Goal: Information Seeking & Learning: Learn about a topic

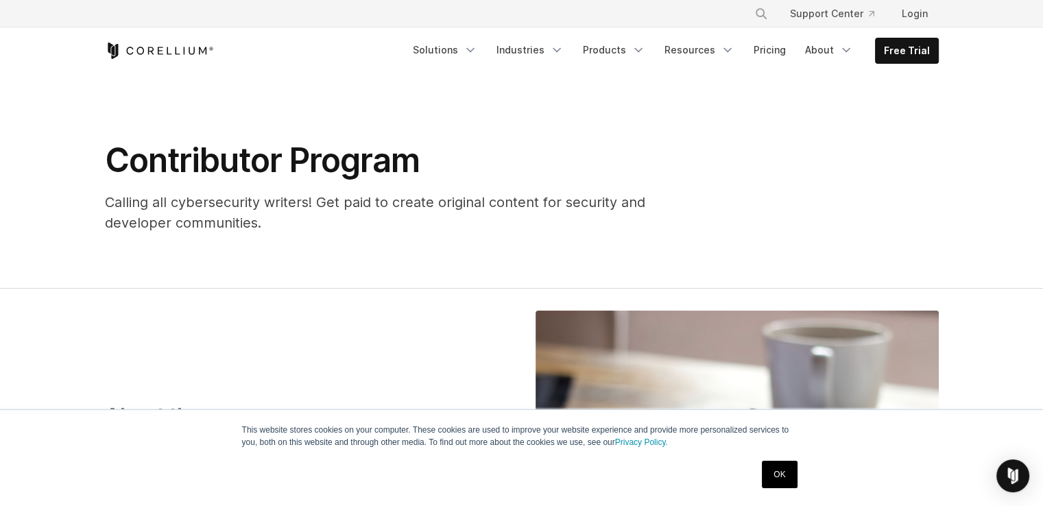
click at [170, 51] on icon "Corellium Home" at bounding box center [159, 51] width 109 height 16
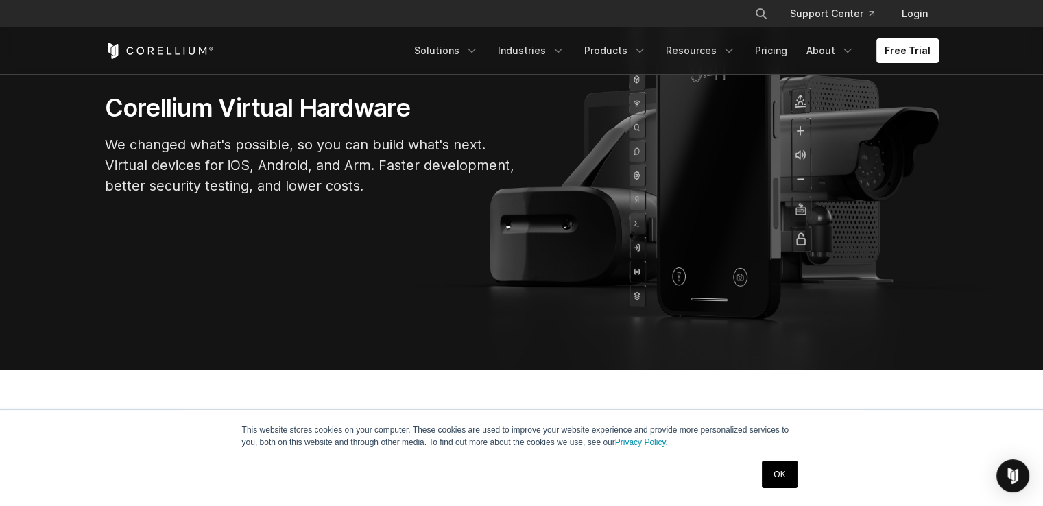
scroll to position [251, 0]
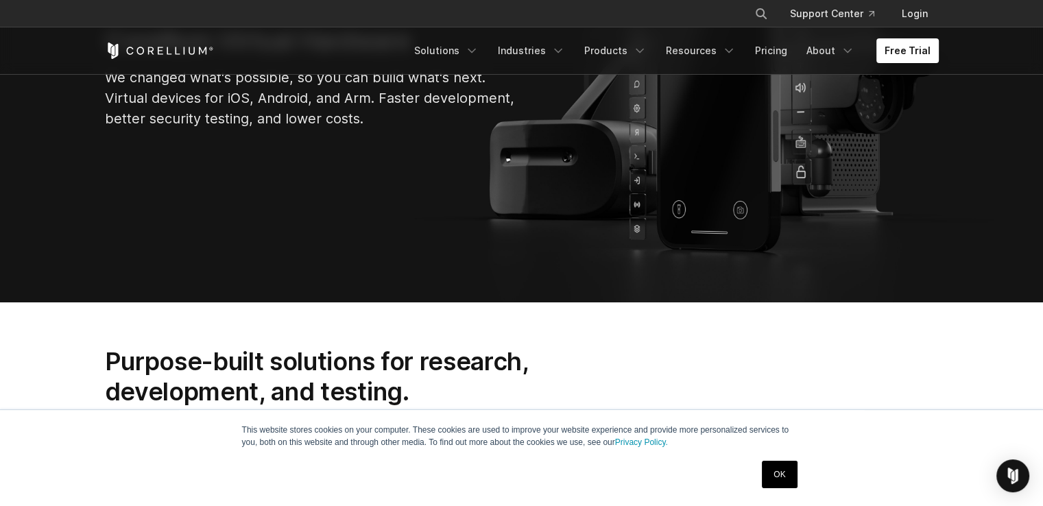
click at [787, 471] on link "OK" at bounding box center [779, 474] width 35 height 27
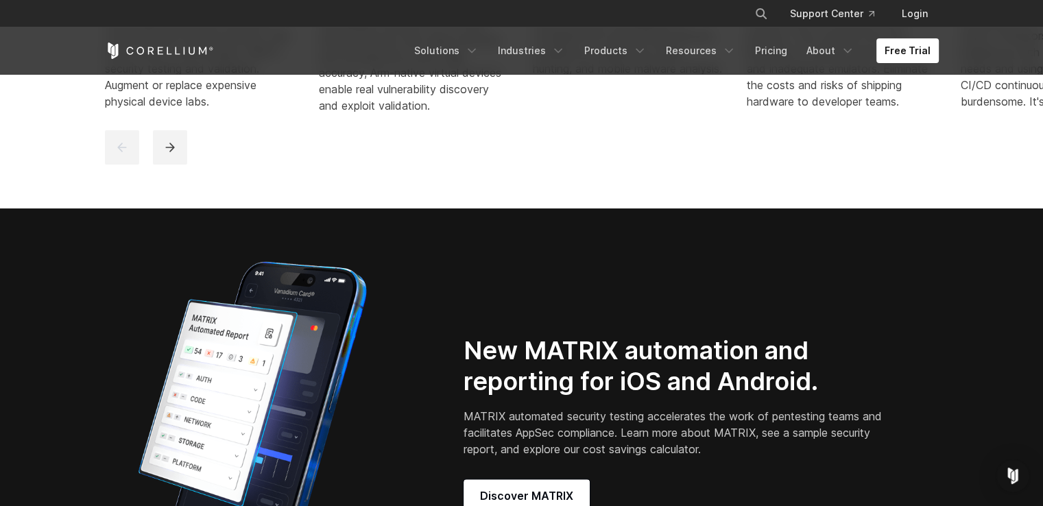
scroll to position [0, 0]
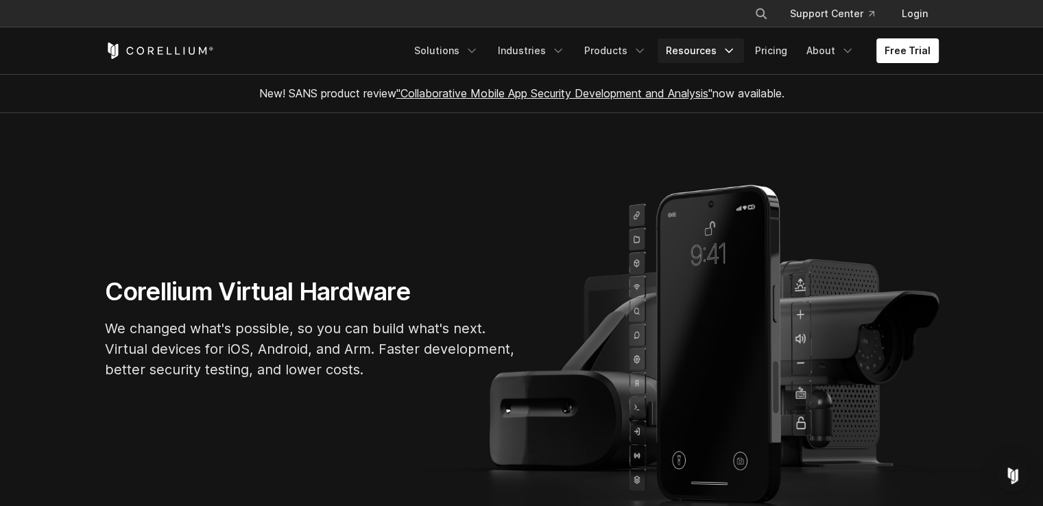
click at [736, 53] on icon "Navigation Menu" at bounding box center [729, 51] width 14 height 14
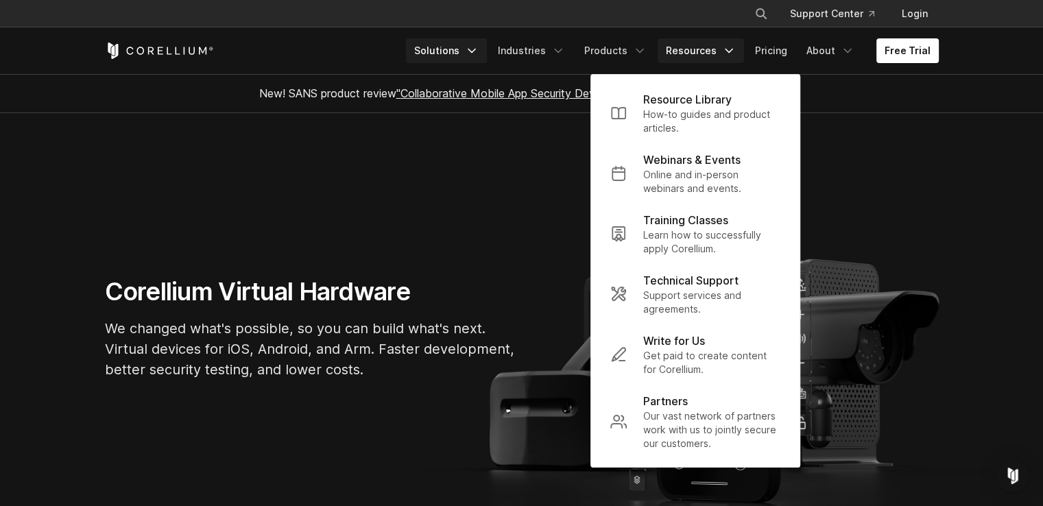
click at [477, 55] on icon "Navigation Menu" at bounding box center [472, 51] width 14 height 14
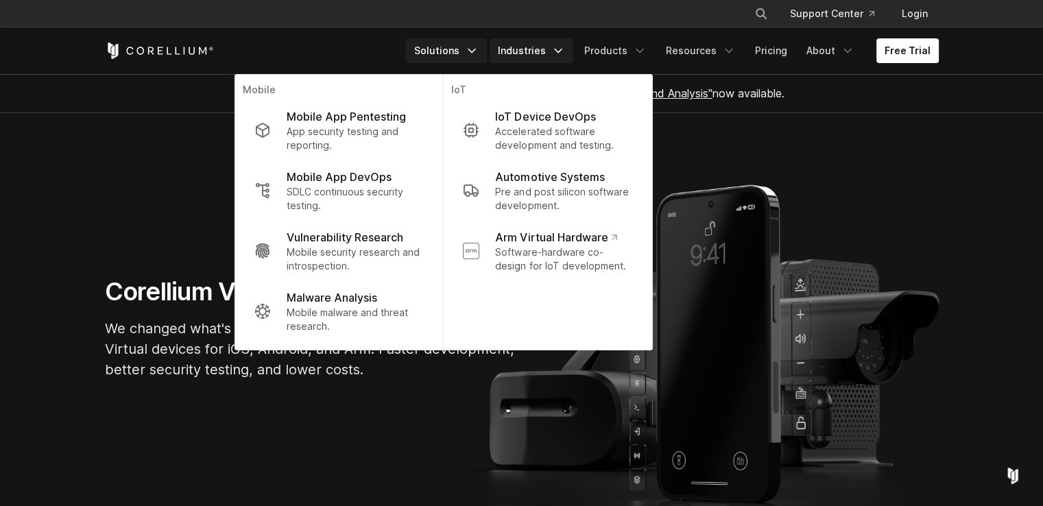
click at [543, 52] on link "Industries" at bounding box center [532, 50] width 84 height 25
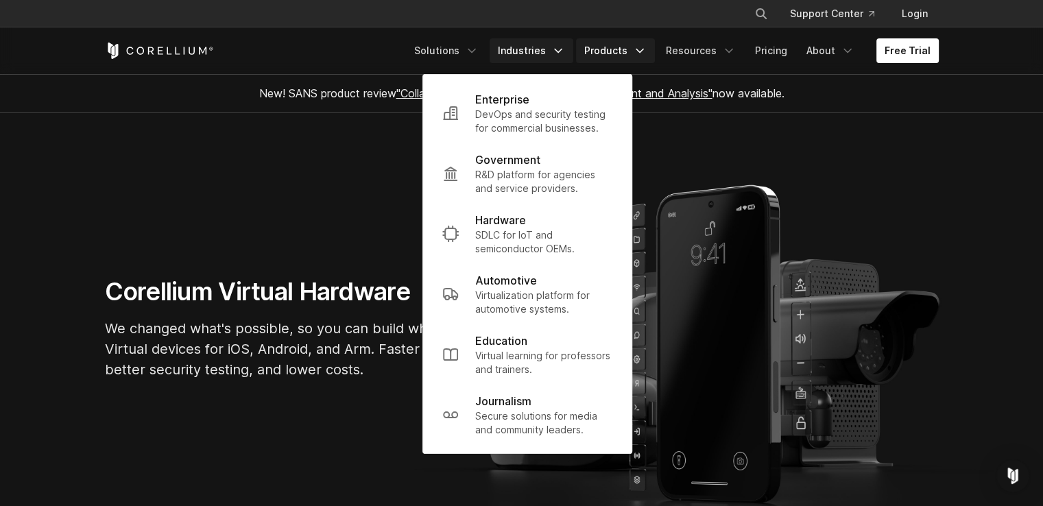
click at [624, 55] on link "Products" at bounding box center [615, 50] width 79 height 25
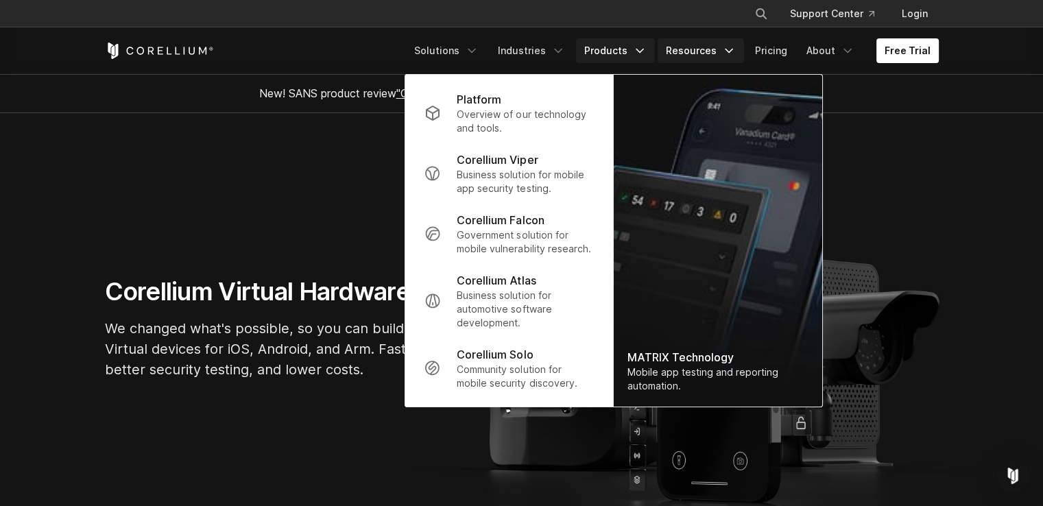
click at [695, 52] on link "Resources" at bounding box center [701, 50] width 86 height 25
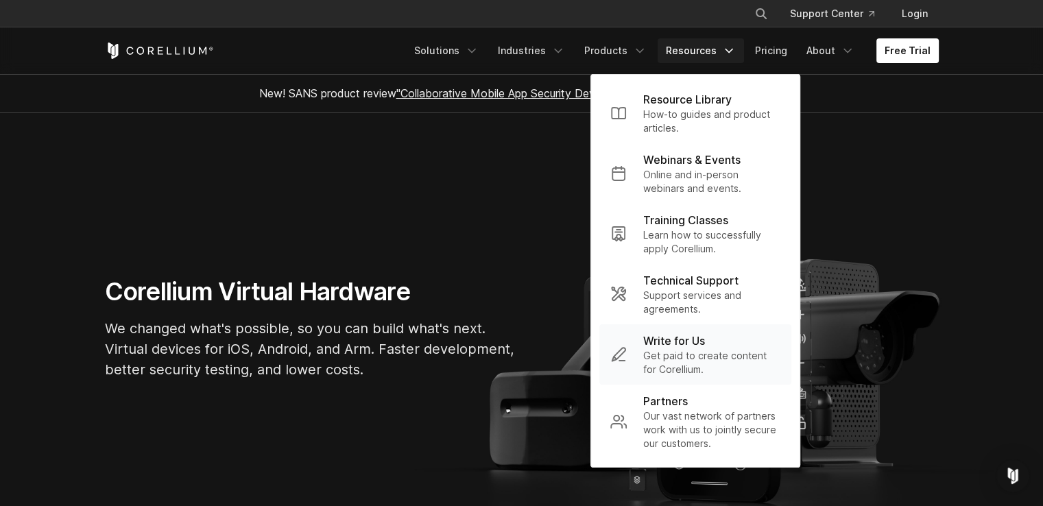
click at [698, 339] on p "Write for Us" at bounding box center [674, 341] width 62 height 16
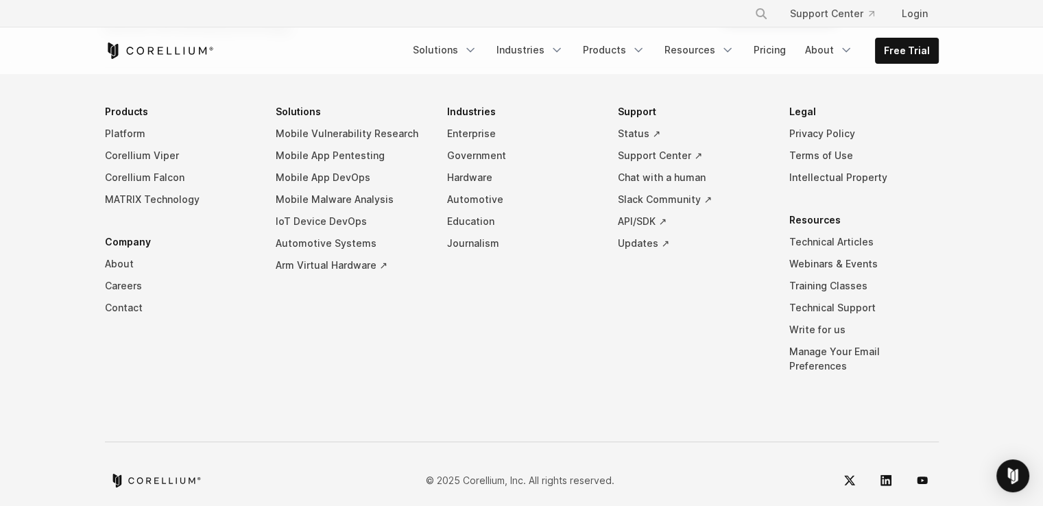
scroll to position [714, 0]
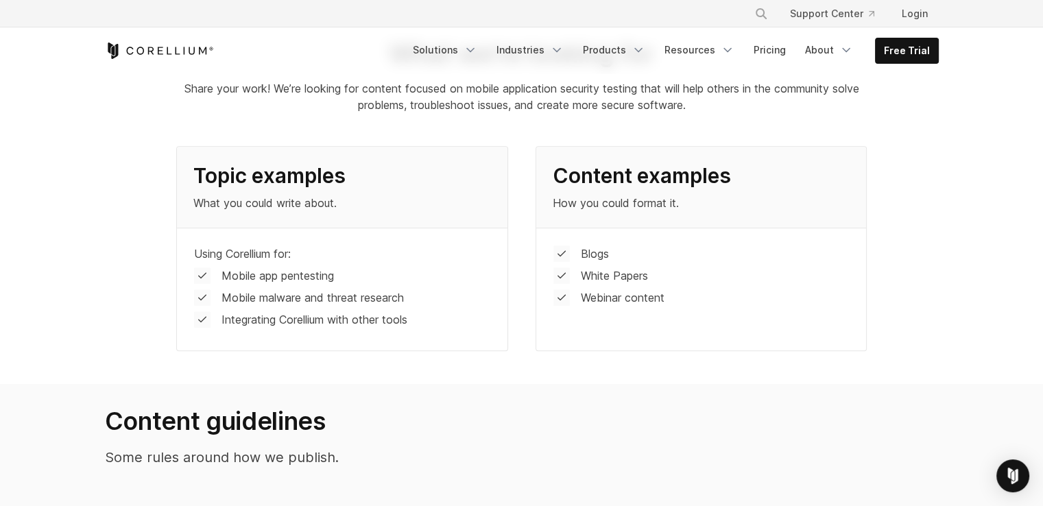
click at [591, 248] on p "Blogs" at bounding box center [595, 254] width 28 height 16
click at [595, 253] on p "Blogs" at bounding box center [595, 254] width 28 height 16
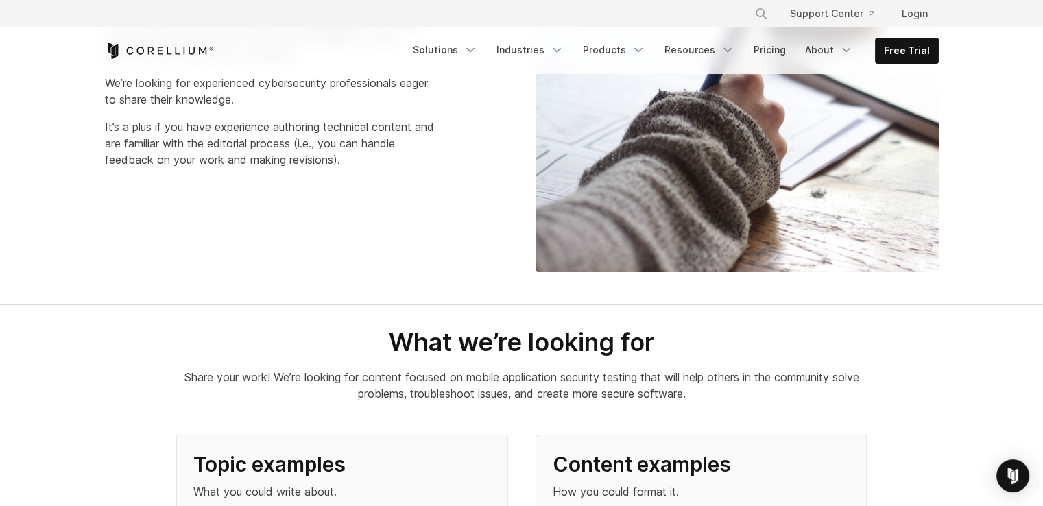
scroll to position [0, 0]
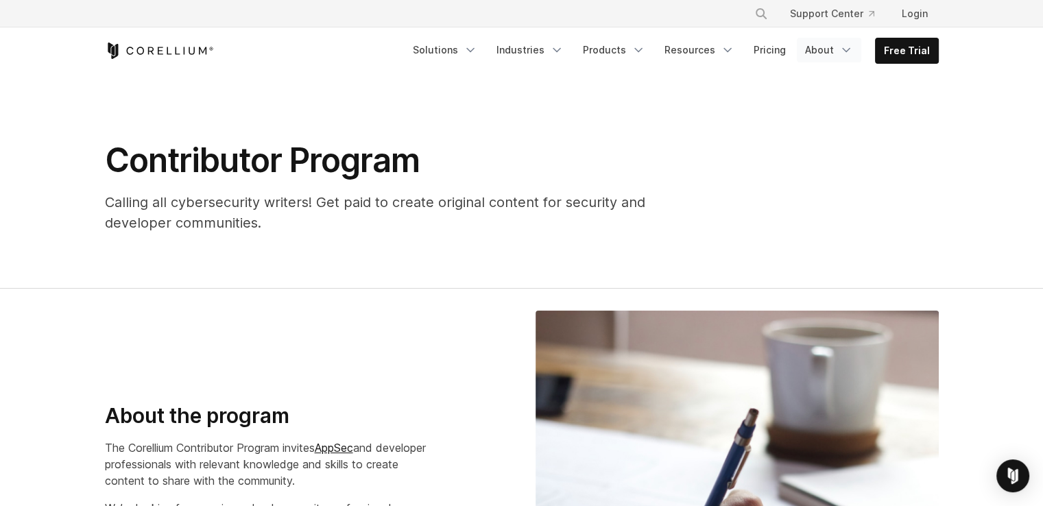
click at [853, 51] on icon "Navigation Menu" at bounding box center [847, 50] width 14 height 14
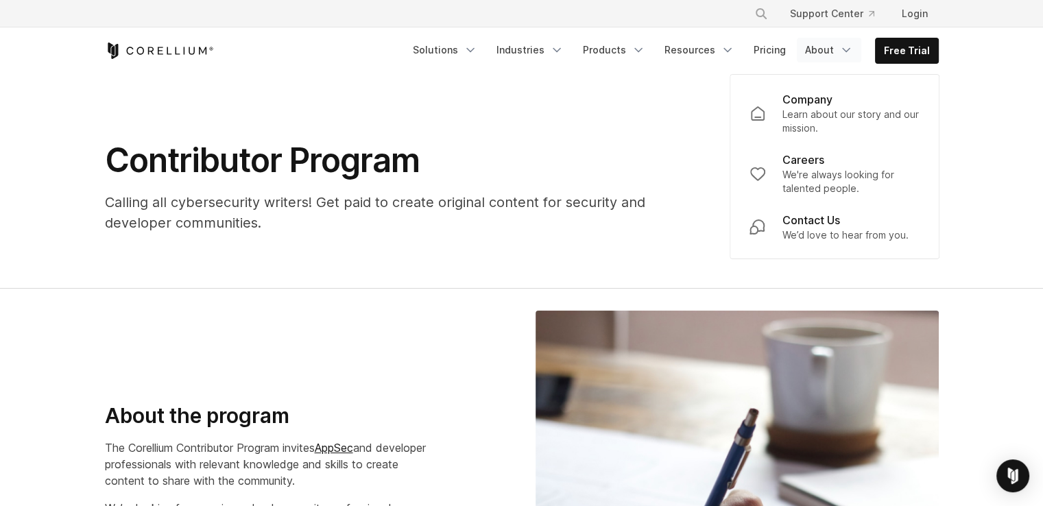
click at [853, 50] on icon "Navigation Menu" at bounding box center [847, 50] width 14 height 14
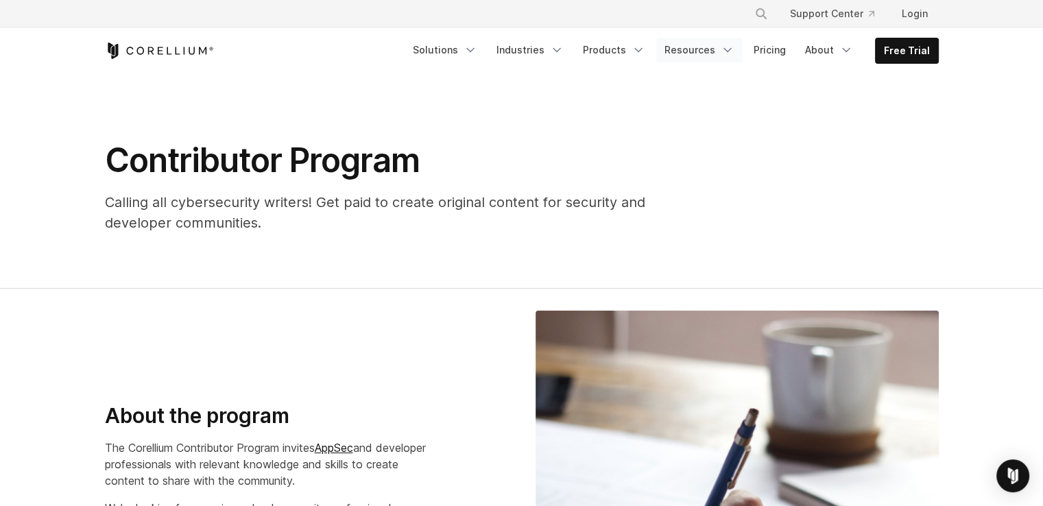
click at [728, 50] on icon "Navigation Menu" at bounding box center [728, 50] width 14 height 14
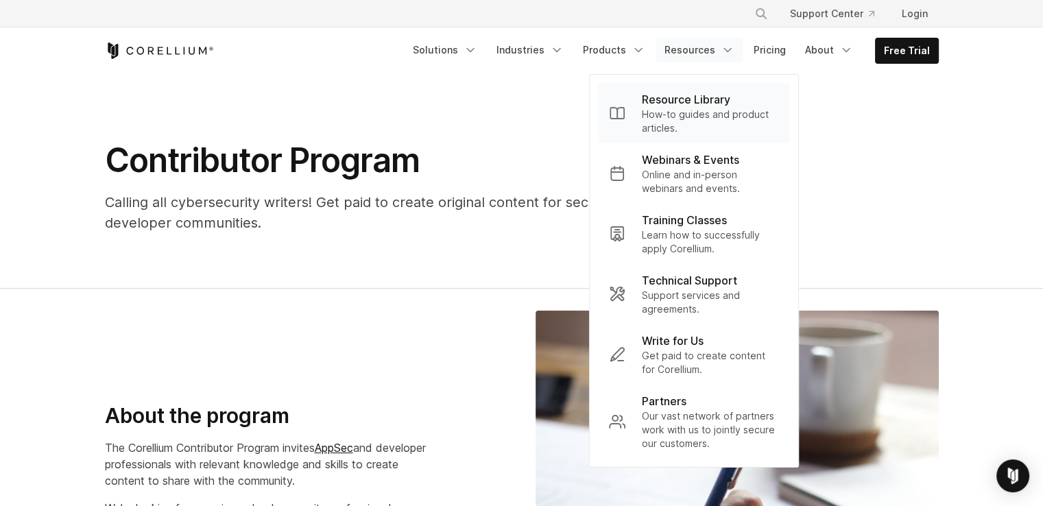
click at [686, 99] on p "Resource Library" at bounding box center [686, 99] width 88 height 16
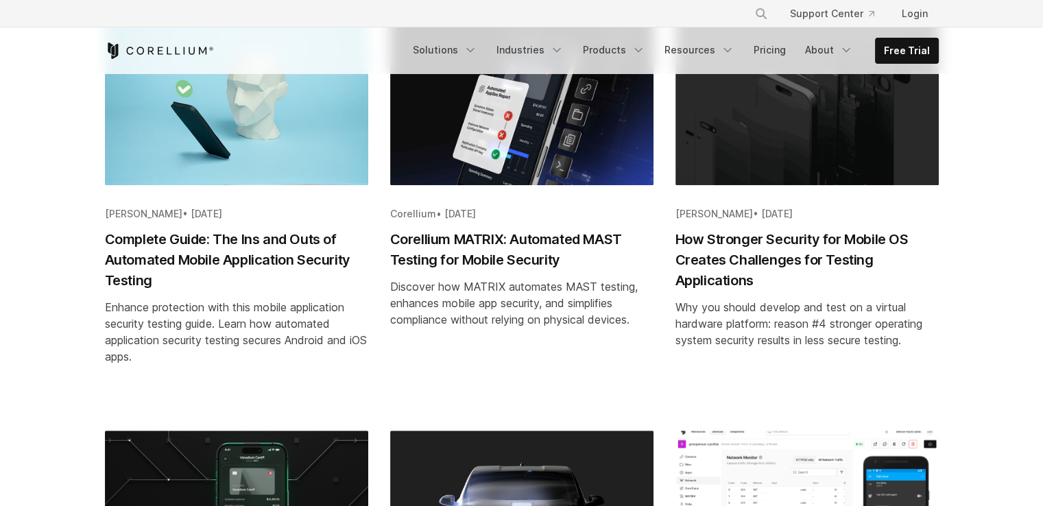
click at [281, 229] on h2 "Complete Guide: The Ins and Outs of Automated Mobile Application Security Testi…" at bounding box center [236, 260] width 263 height 62
click at [279, 231] on h2 "Complete Guide: The Ins and Outs of Automated Mobile Application Security Testi…" at bounding box center [236, 260] width 263 height 62
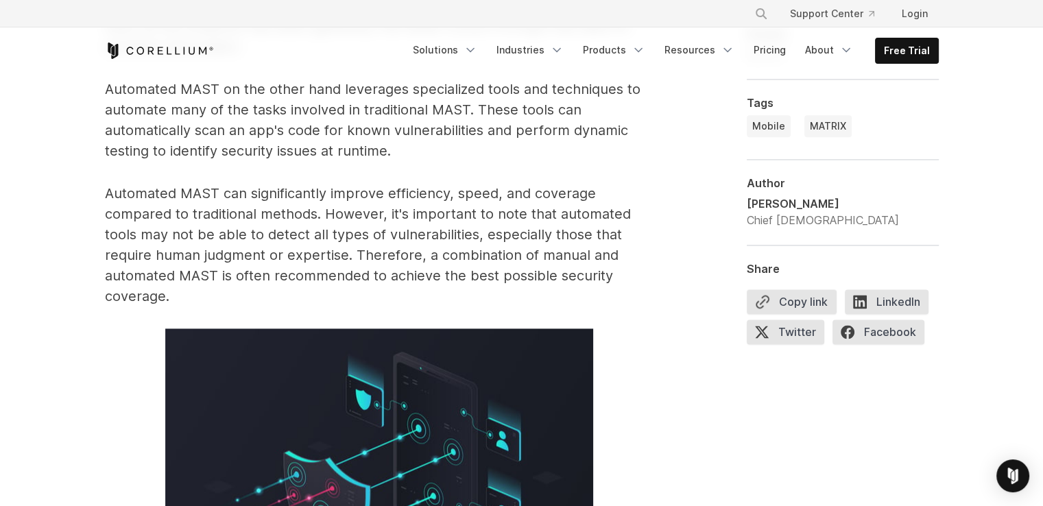
scroll to position [1774, 0]
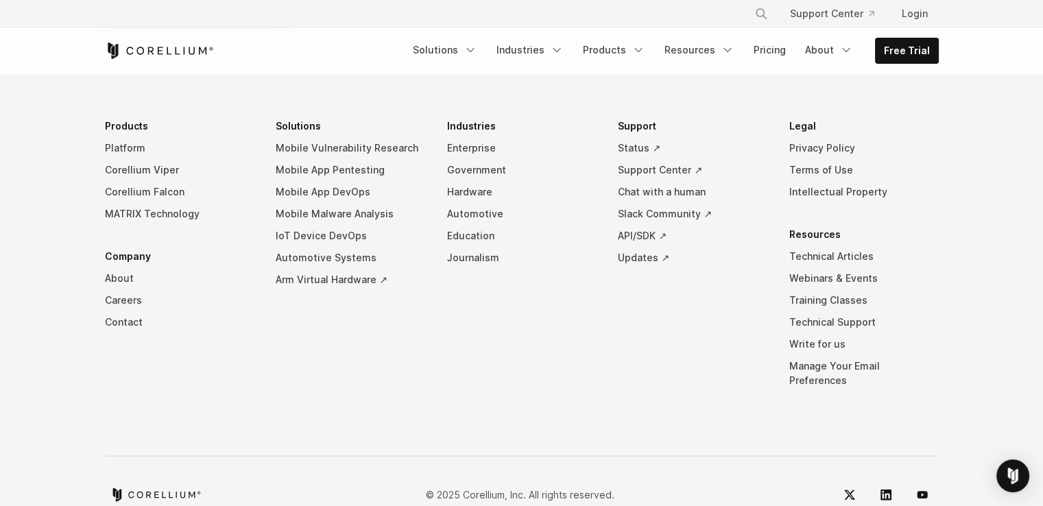
scroll to position [2872, 0]
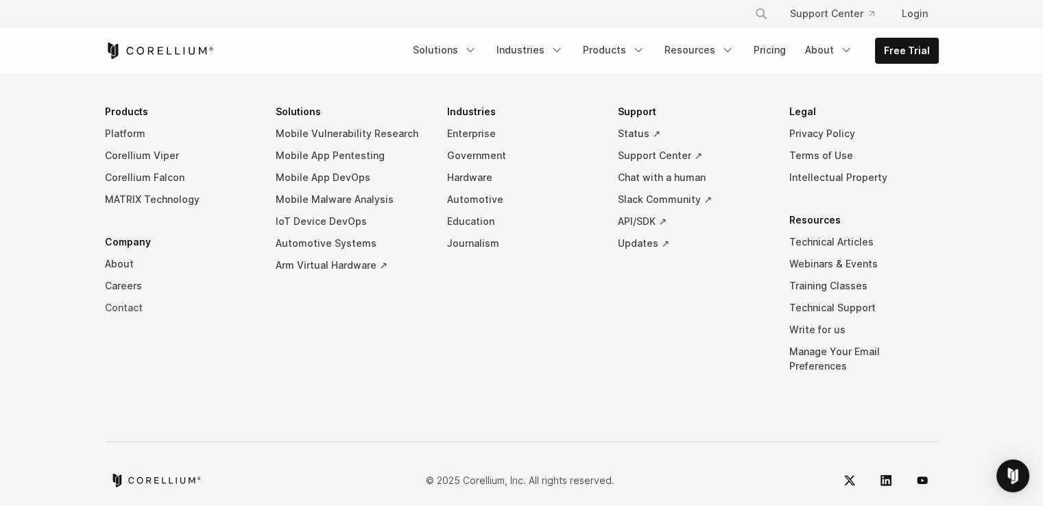
click at [129, 311] on link "Contact" at bounding box center [180, 308] width 150 height 22
click at [119, 259] on link "About" at bounding box center [180, 264] width 150 height 22
click at [819, 132] on link "Privacy Policy" at bounding box center [864, 134] width 150 height 22
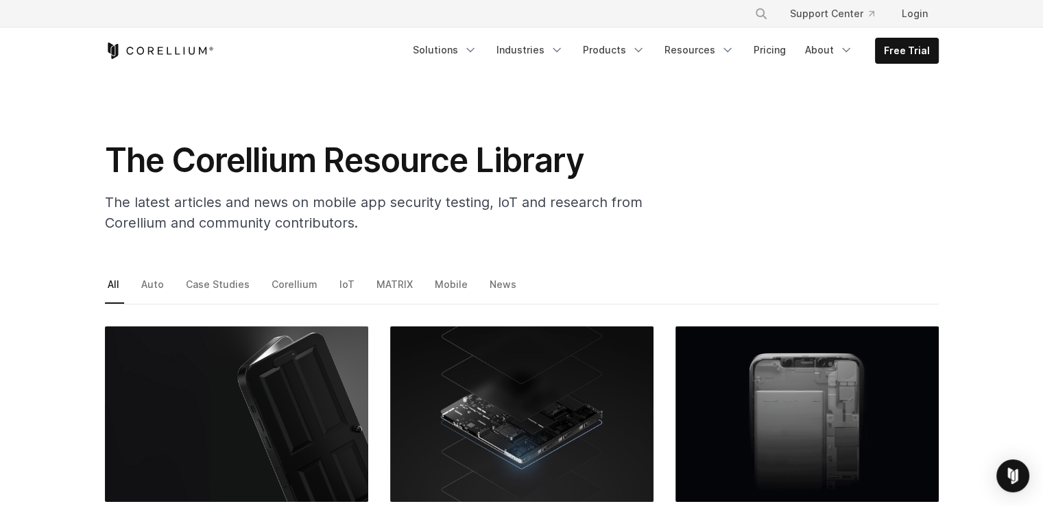
scroll to position [0, 0]
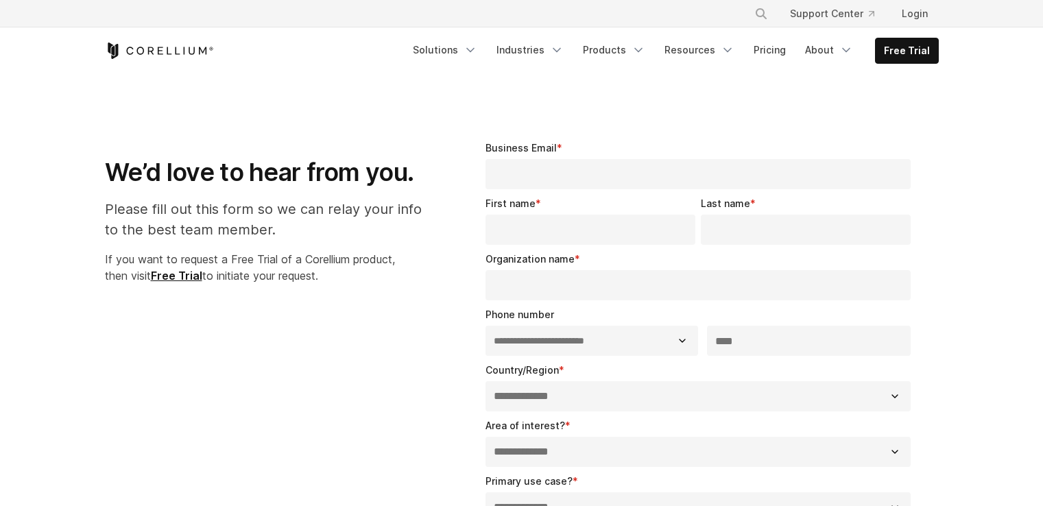
select select "**"
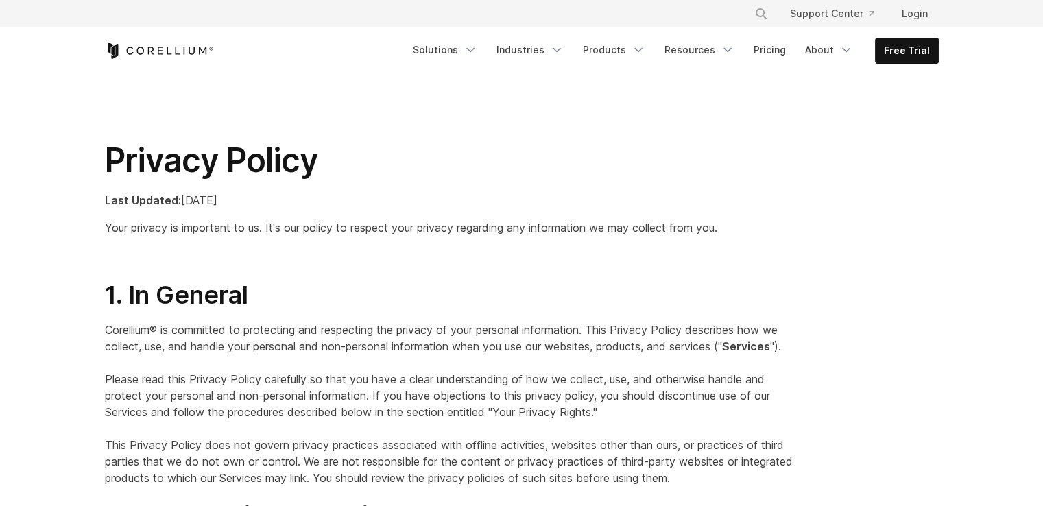
click at [588, 117] on section "Privacy Policy Last Updated: [DATE] Your privacy is important to us. It's our p…" at bounding box center [521, 177] width 1043 height 206
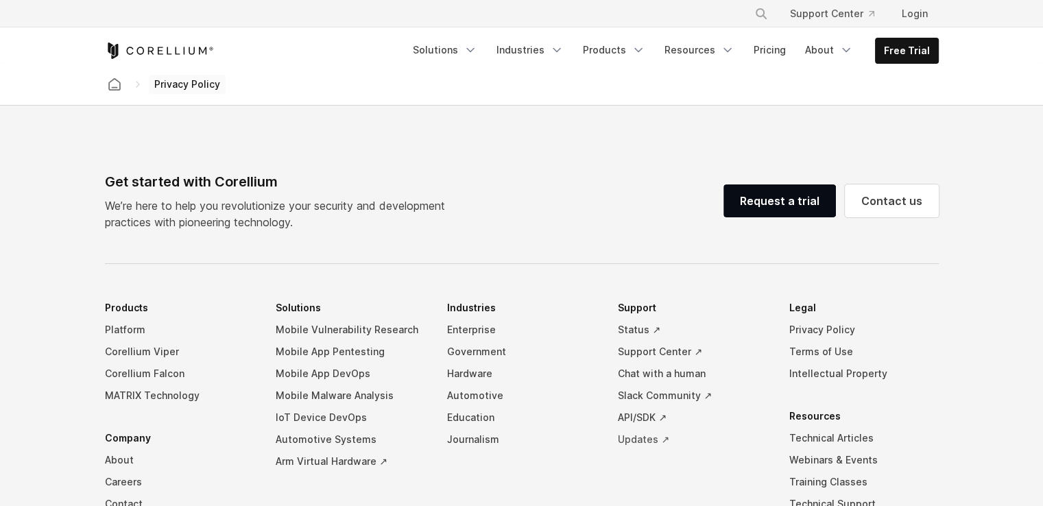
scroll to position [4223, 0]
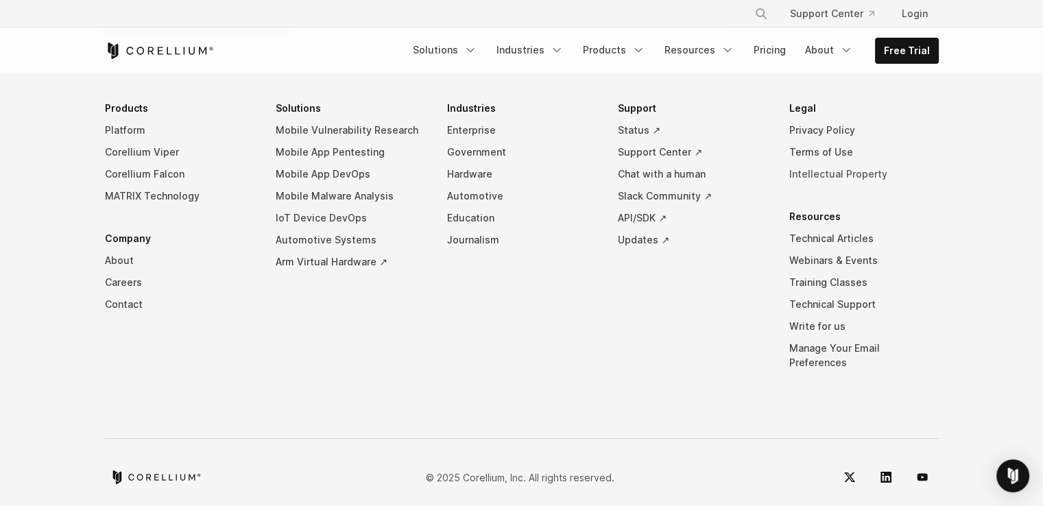
drag, startPoint x: 822, startPoint y: 151, endPoint x: 793, endPoint y: 174, distance: 37.2
drag, startPoint x: 793, startPoint y: 174, endPoint x: 800, endPoint y: 150, distance: 25.2
click at [800, 149] on link "Terms of Use" at bounding box center [864, 152] width 150 height 22
